Goal: Transaction & Acquisition: Purchase product/service

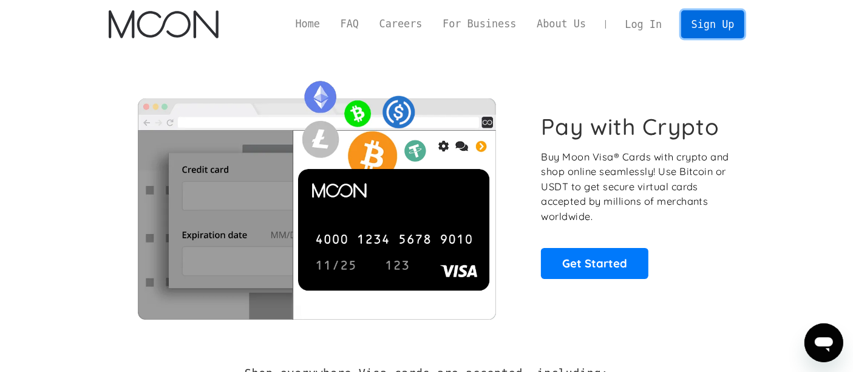
click at [713, 23] on link "Sign Up" at bounding box center [712, 23] width 63 height 27
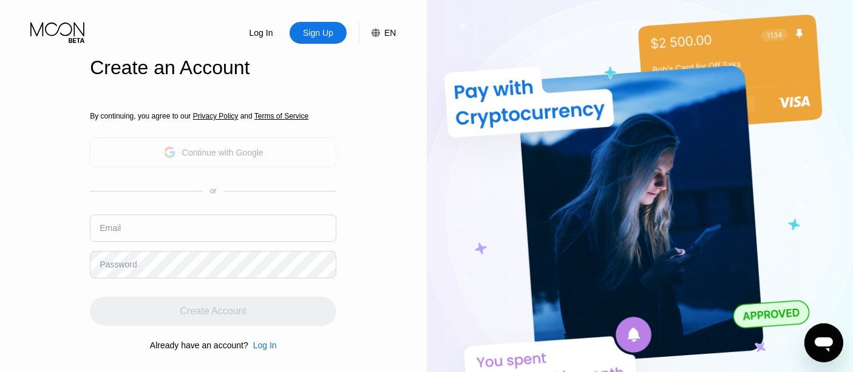
click at [251, 145] on div "Continue with Google" at bounding box center [213, 152] width 100 height 19
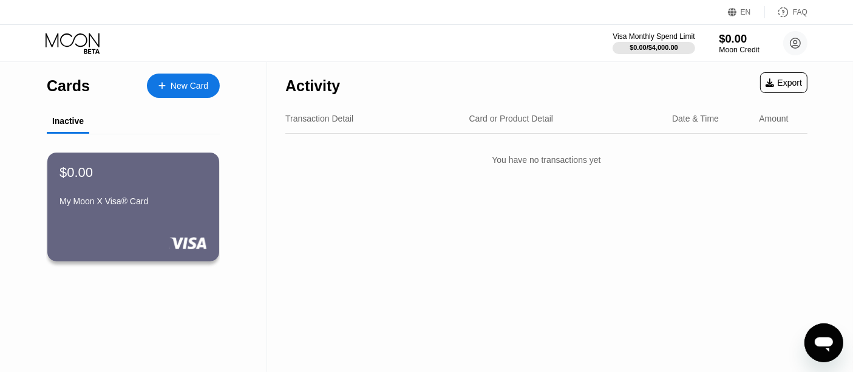
click at [732, 39] on div "$0.00" at bounding box center [739, 38] width 41 height 13
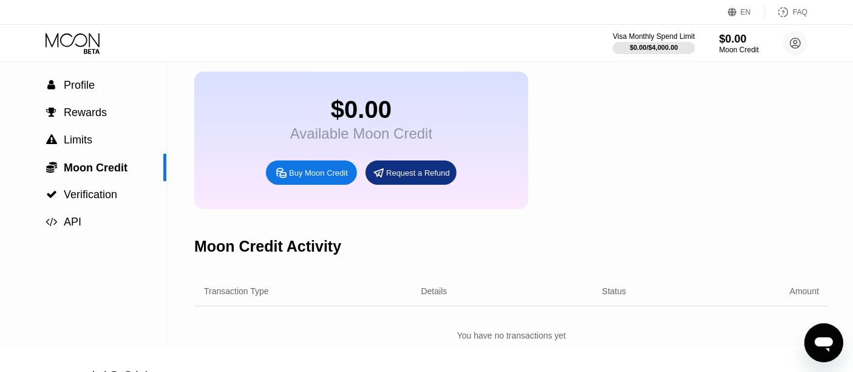
scroll to position [53, 0]
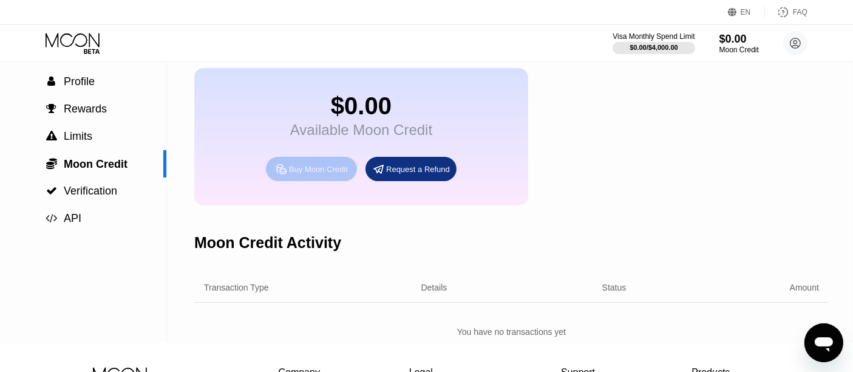
click at [310, 174] on div "Buy Moon Credit" at bounding box center [318, 169] width 59 height 10
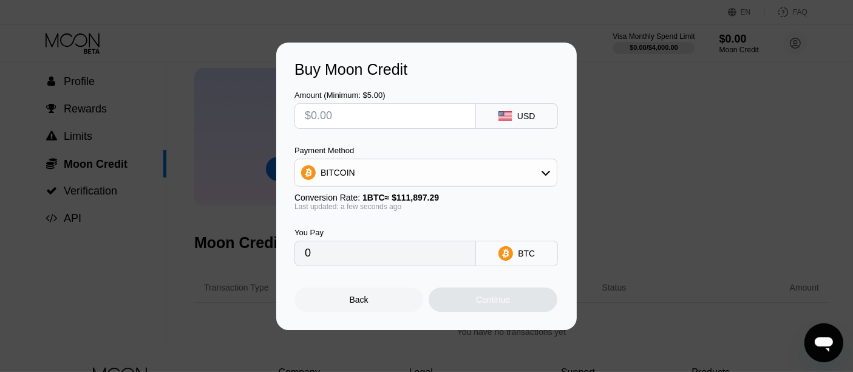
click at [395, 110] on input "text" at bounding box center [385, 116] width 161 height 24
click at [377, 121] on input "text" at bounding box center [385, 116] width 161 height 24
type input "$1"
type input "0.00000894"
type input "$10"
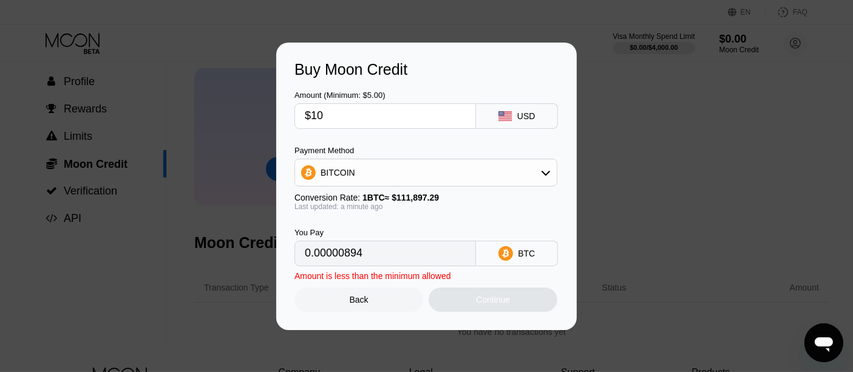
type input "0.00008937"
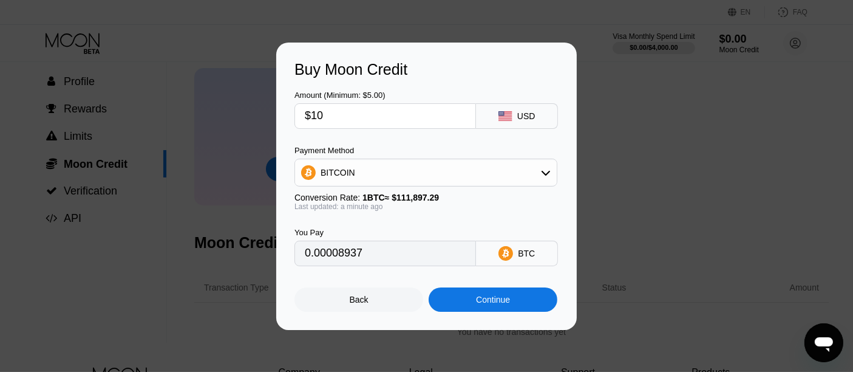
type input "$1"
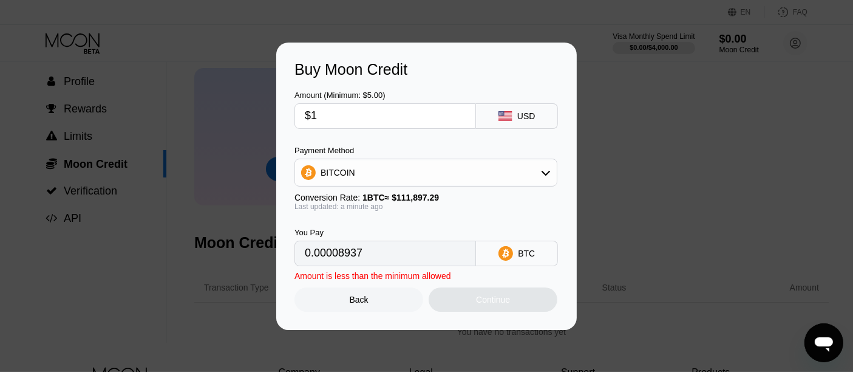
type input "0.00000894"
type input "0"
type input "$30"
type input "0.00026811"
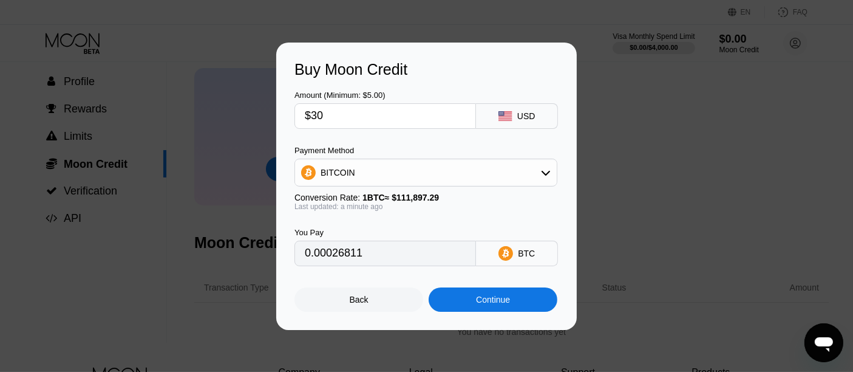
type input "$3"
type input "0.00002682"
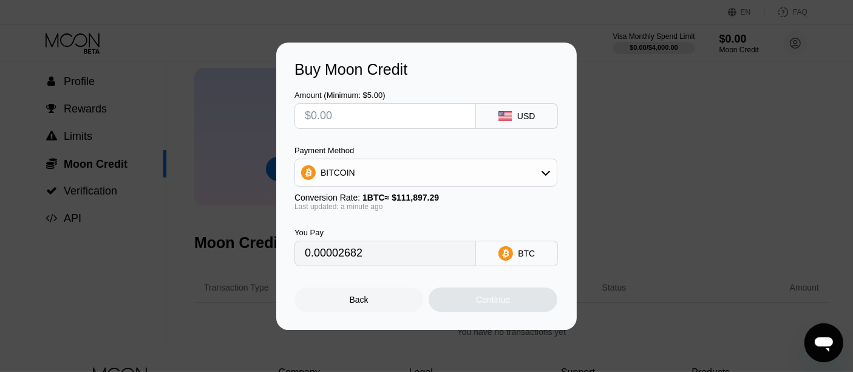
type input "0"
type input "$6"
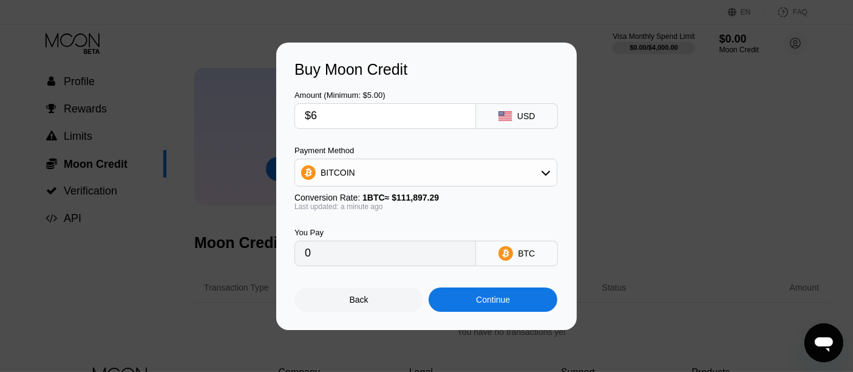
type input "0.00005363"
type input "$60"
type input "0.00053621"
type input "$60"
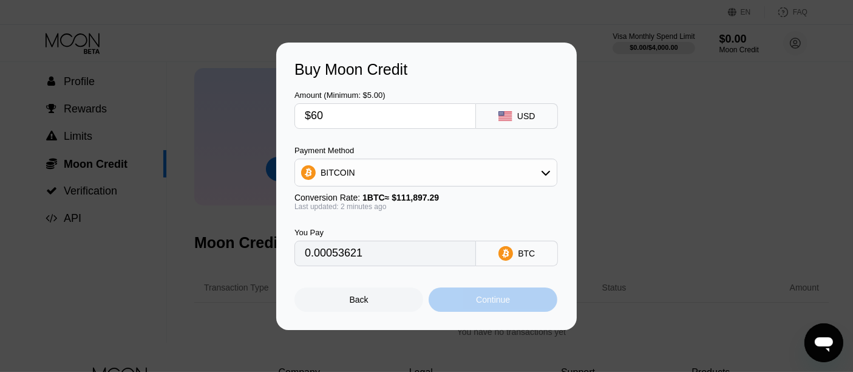
click at [488, 302] on div "Continue" at bounding box center [493, 300] width 34 height 10
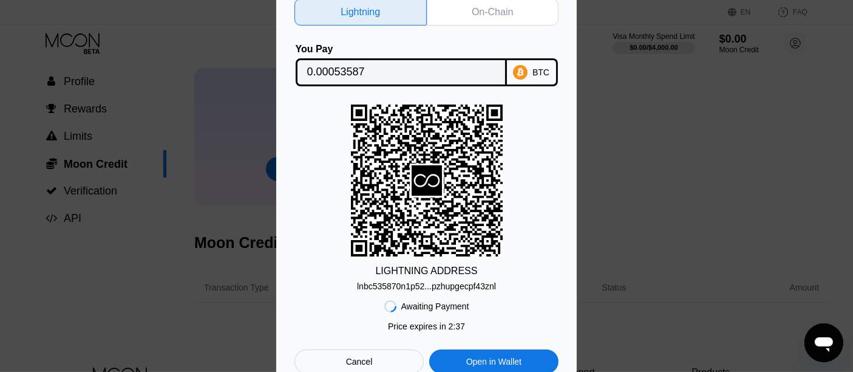
scroll to position [0, 0]
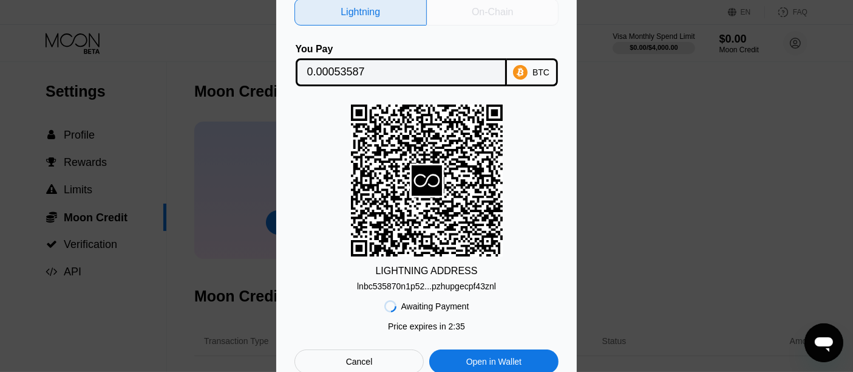
click at [491, 13] on div "On-Chain" at bounding box center [492, 12] width 41 height 12
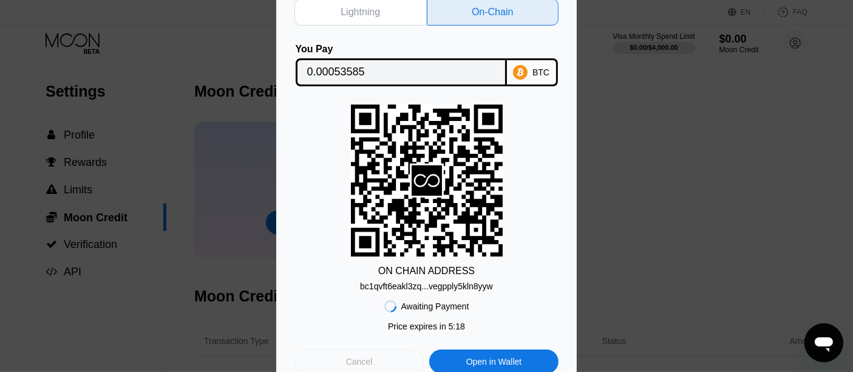
click at [375, 363] on div "Cancel" at bounding box center [359, 361] width 129 height 24
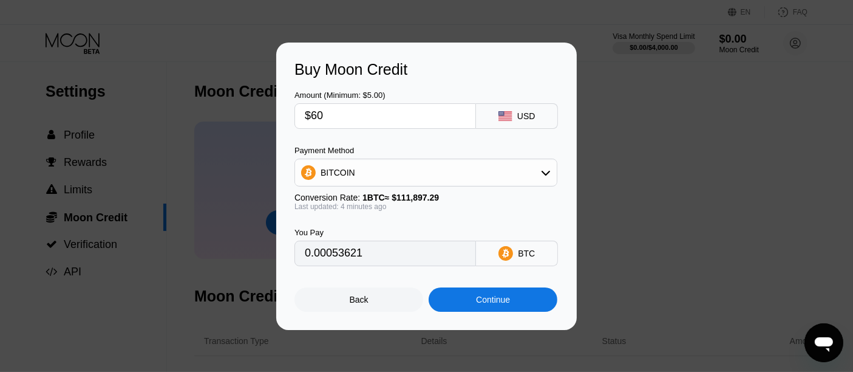
type input "0.00053598"
click at [383, 307] on div "Back" at bounding box center [359, 299] width 129 height 24
